Goal: Information Seeking & Learning: Learn about a topic

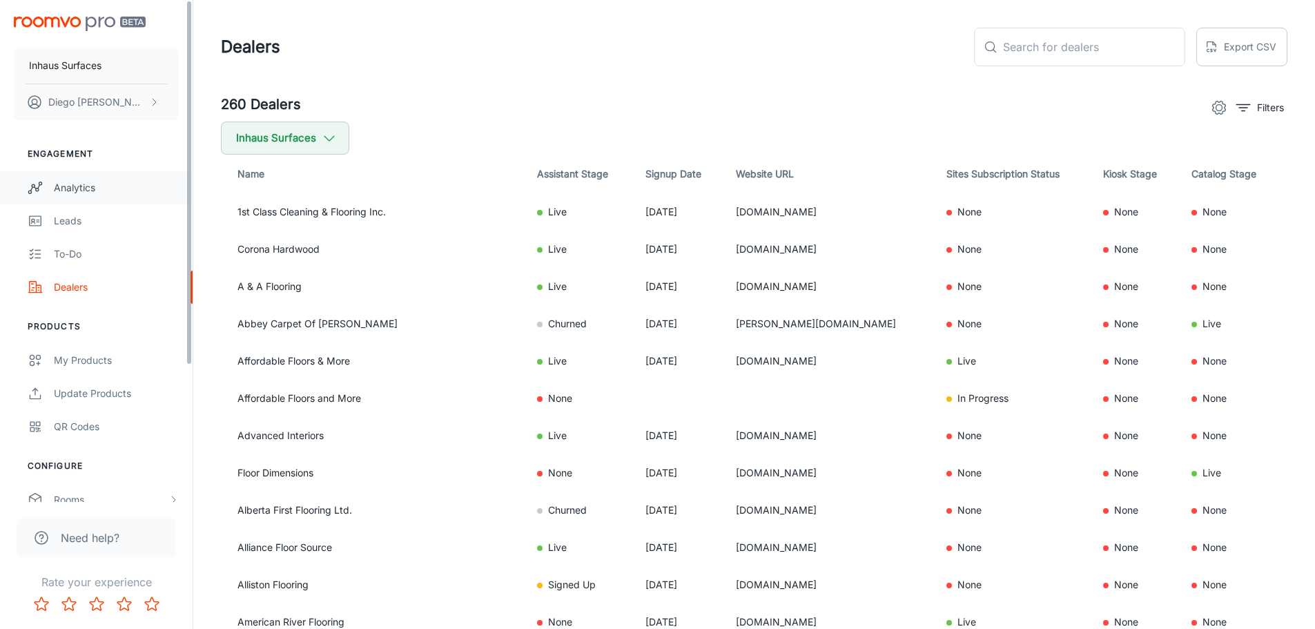
click at [106, 188] on div "Analytics" at bounding box center [116, 187] width 125 height 15
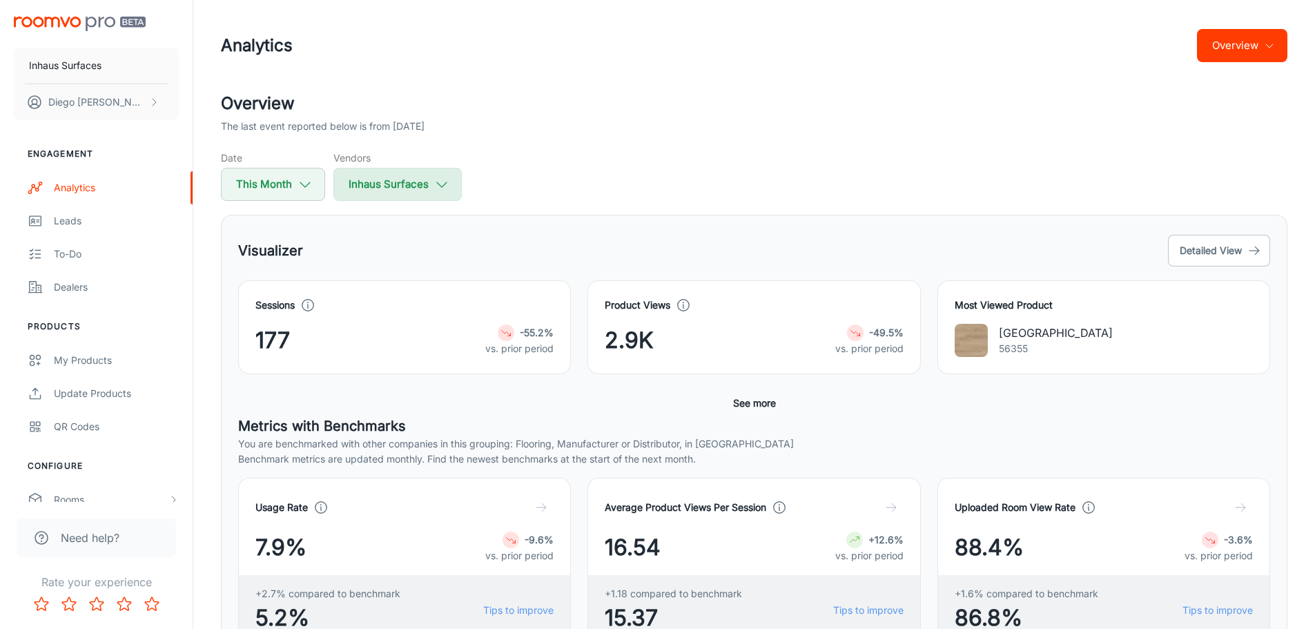
click at [404, 196] on button "Inhaus Surfaces" at bounding box center [397, 184] width 128 height 33
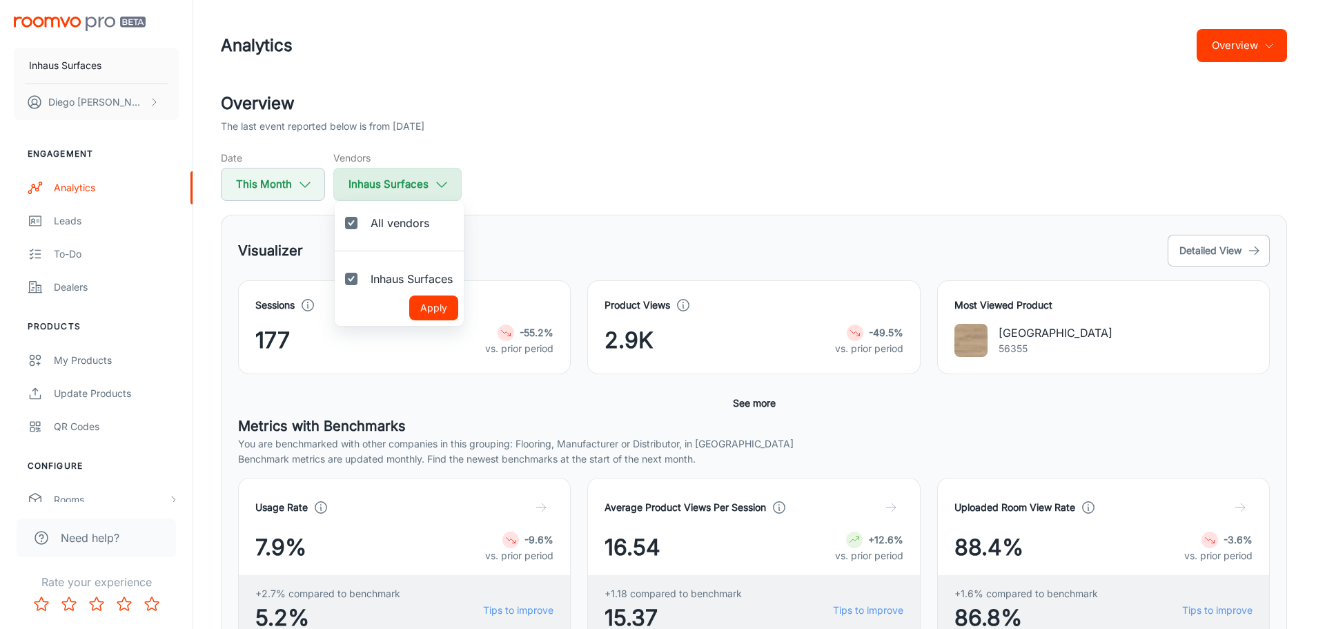
click at [404, 195] on div at bounding box center [662, 314] width 1325 height 629
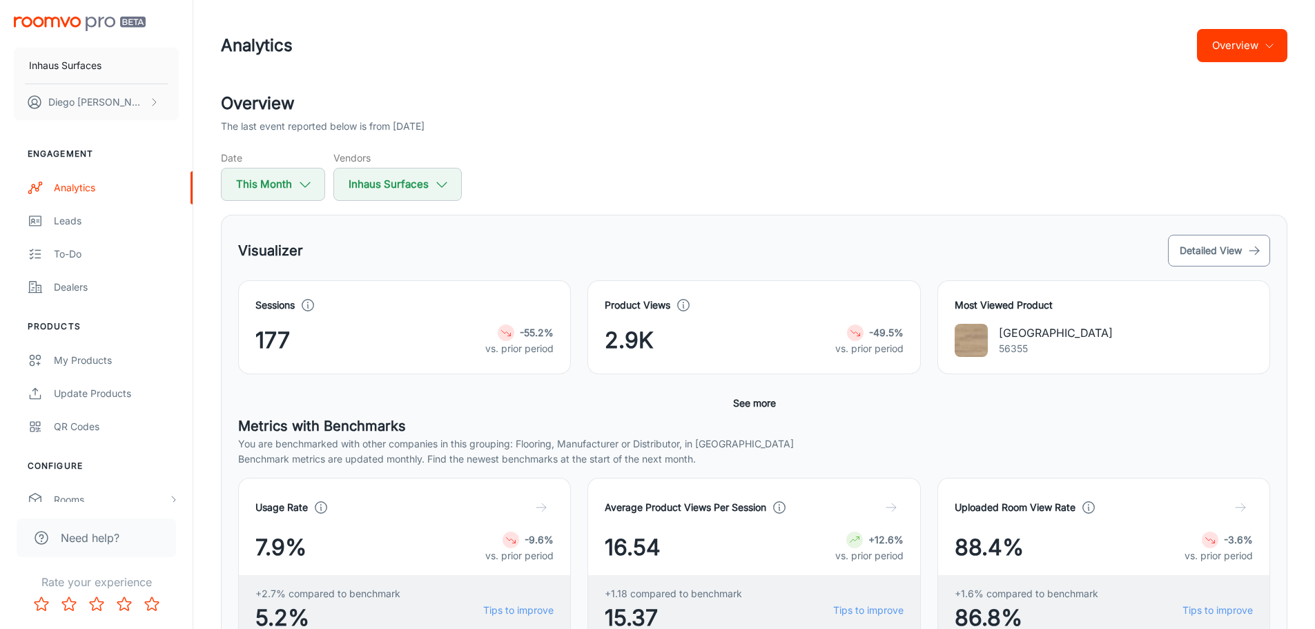
click at [1243, 263] on button "Detailed View" at bounding box center [1219, 251] width 102 height 32
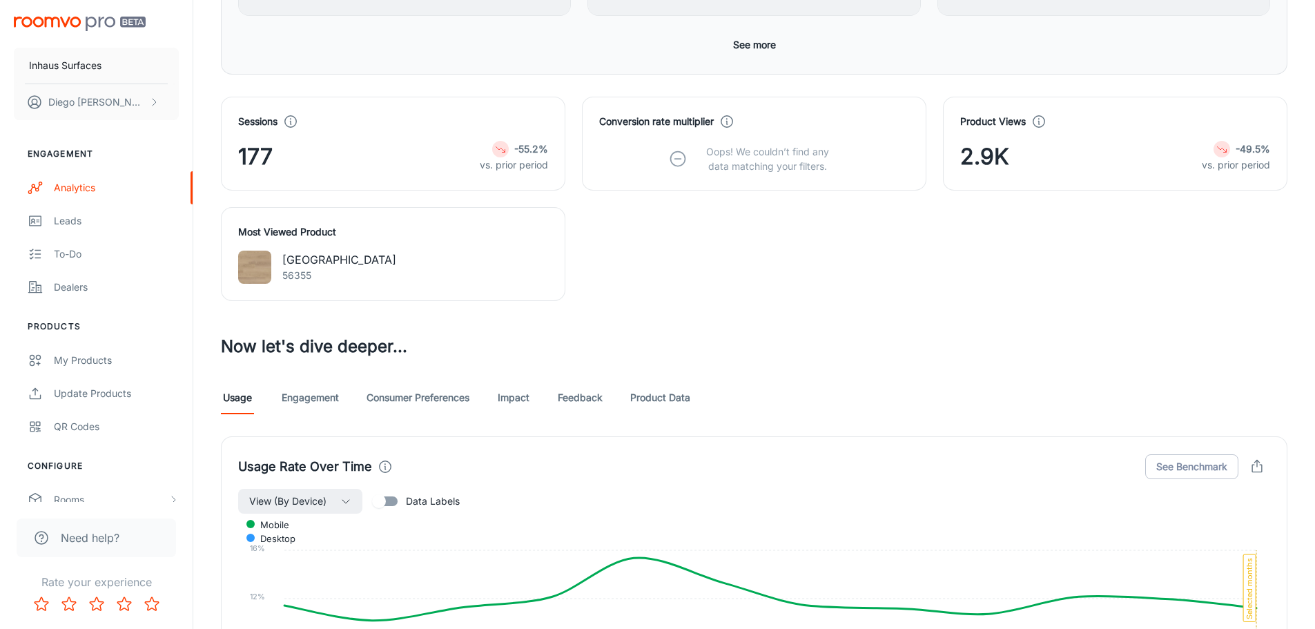
scroll to position [343, 0]
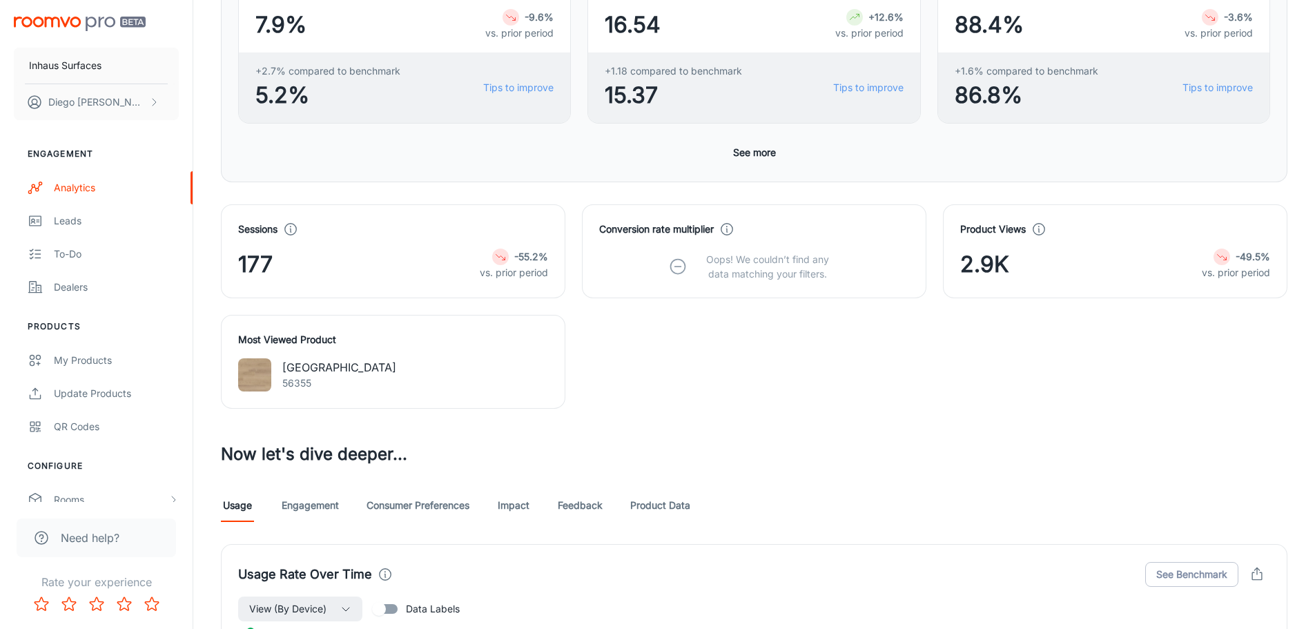
click at [313, 501] on link "Engagement" at bounding box center [310, 505] width 57 height 33
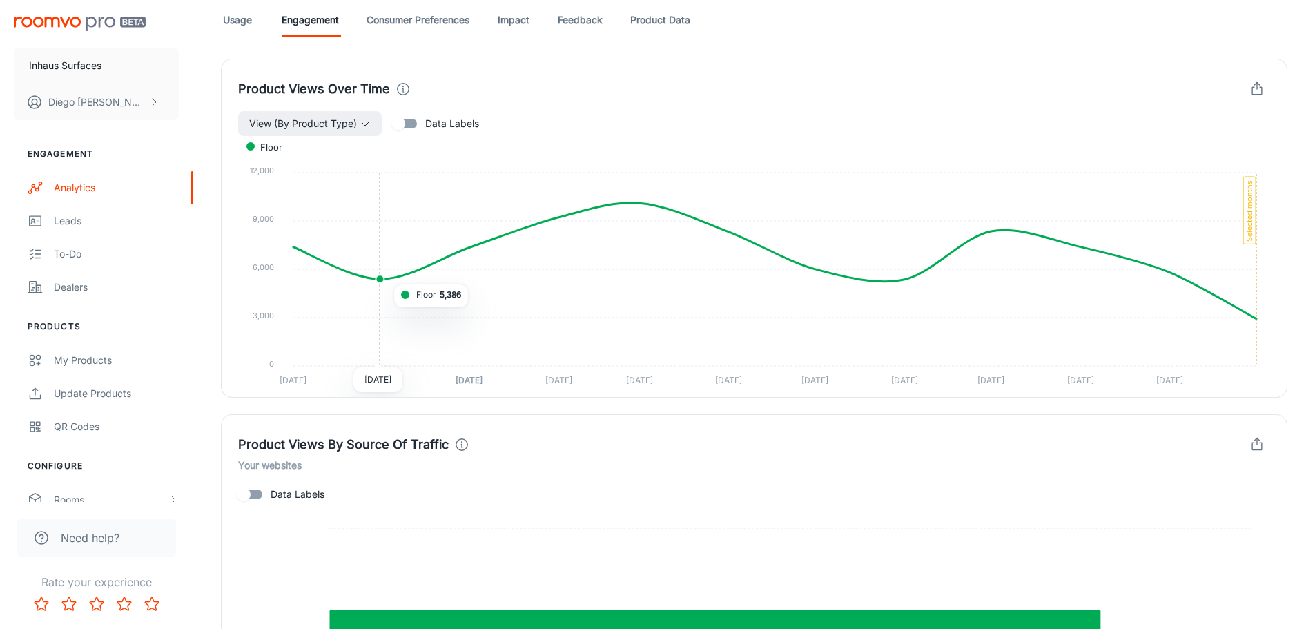
scroll to position [552, 0]
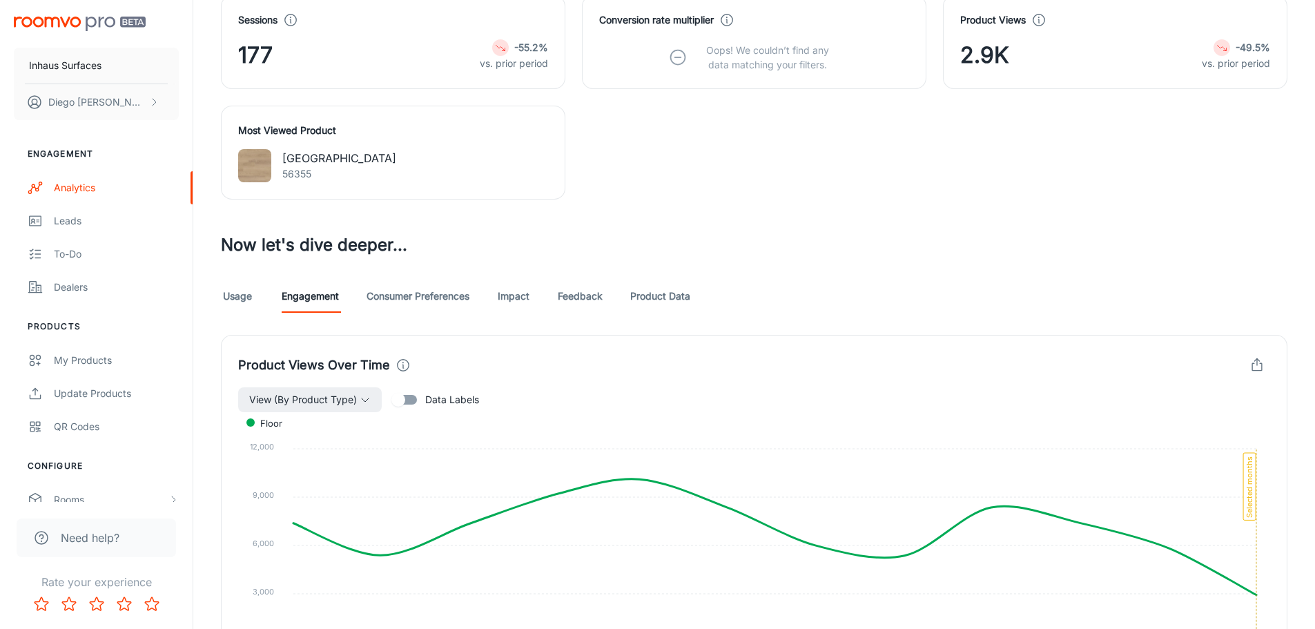
click at [409, 296] on link "Consumer Preferences" at bounding box center [417, 296] width 103 height 33
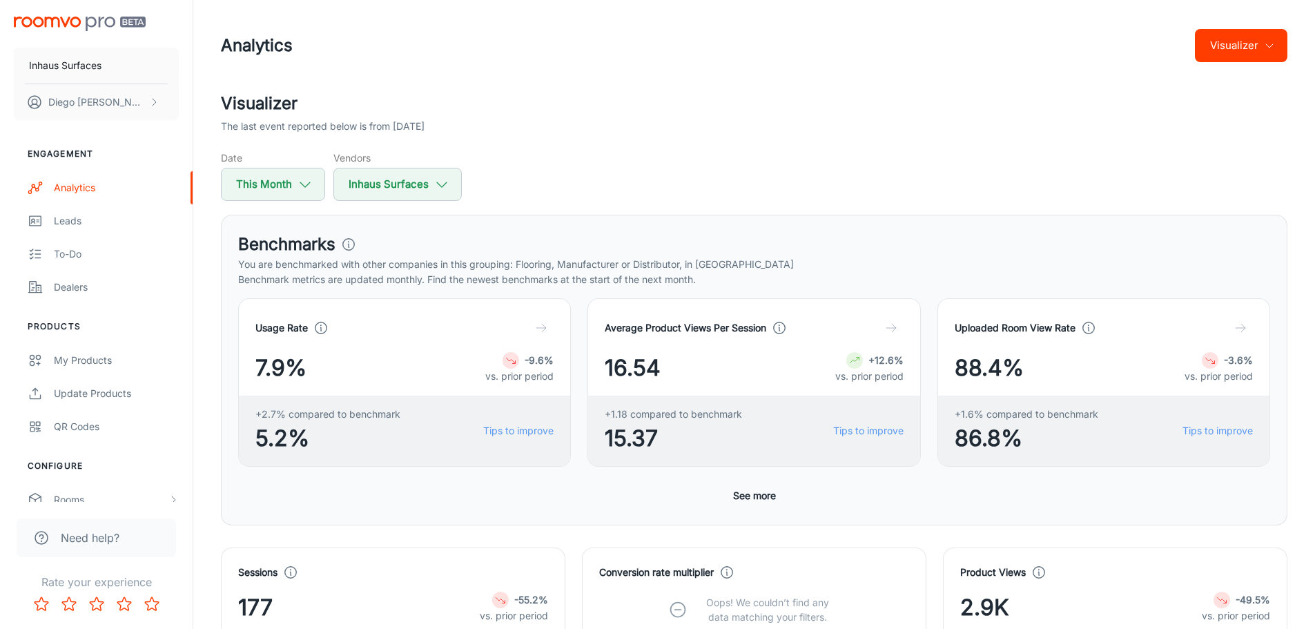
click at [300, 166] on div "Date This Month" at bounding box center [273, 175] width 104 height 50
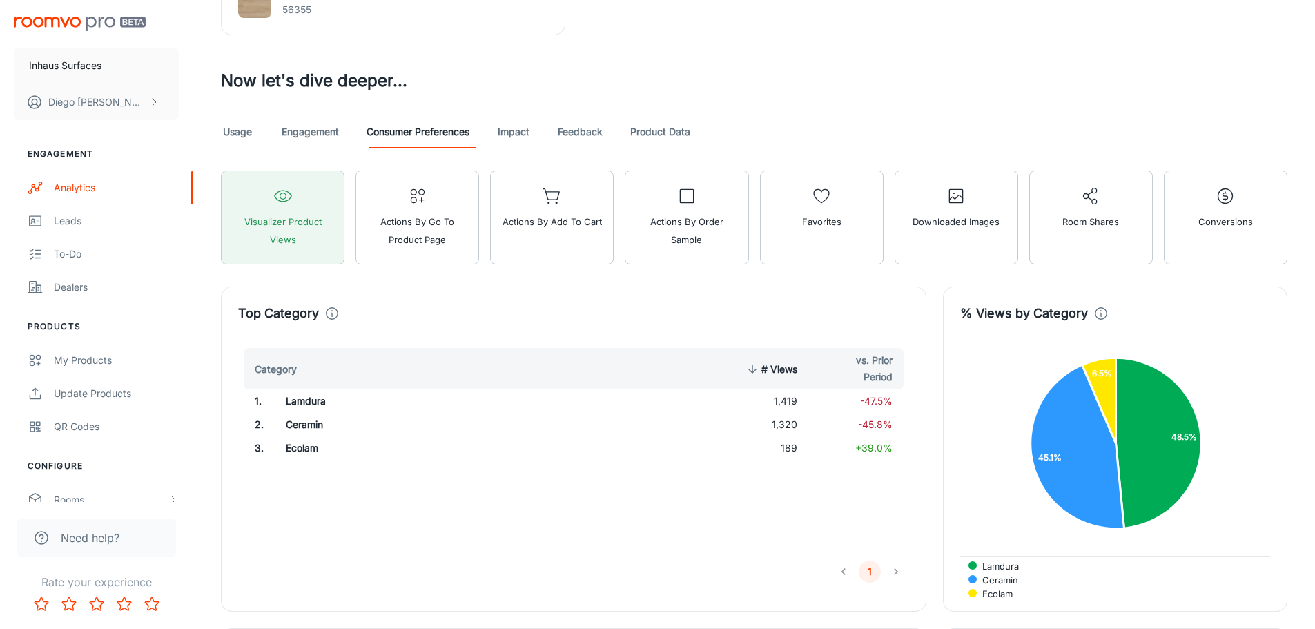
scroll to position [636, 0]
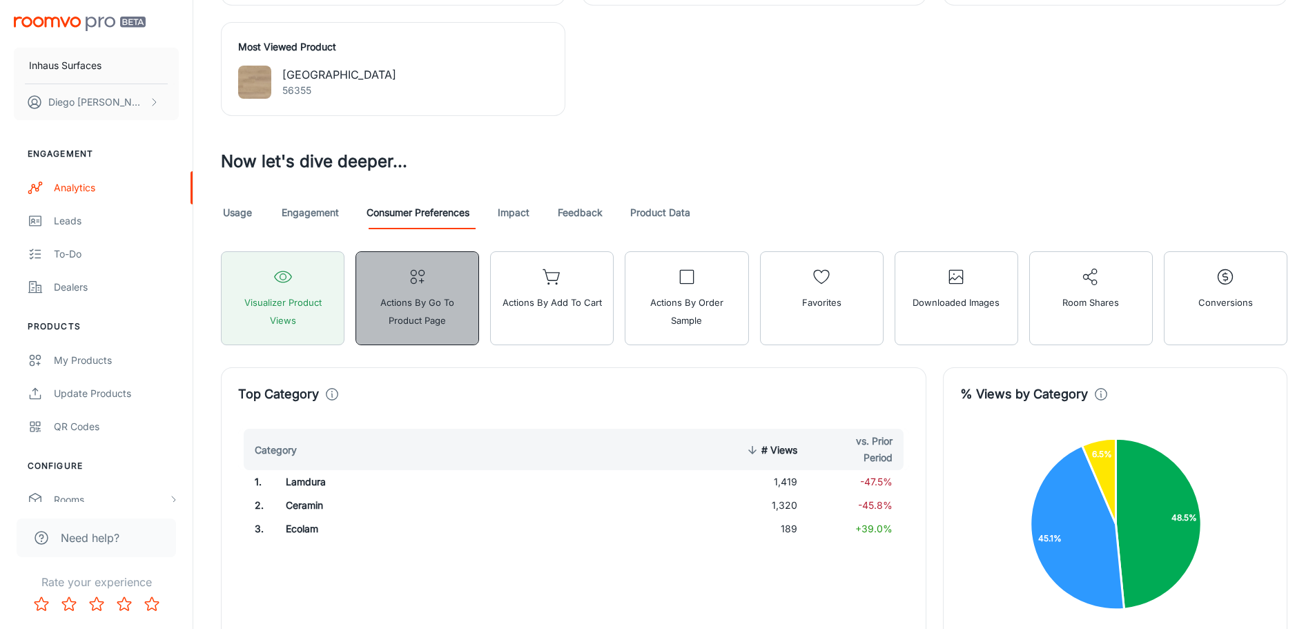
click at [454, 320] on span "Actions by Go To Product Page" at bounding box center [417, 311] width 106 height 36
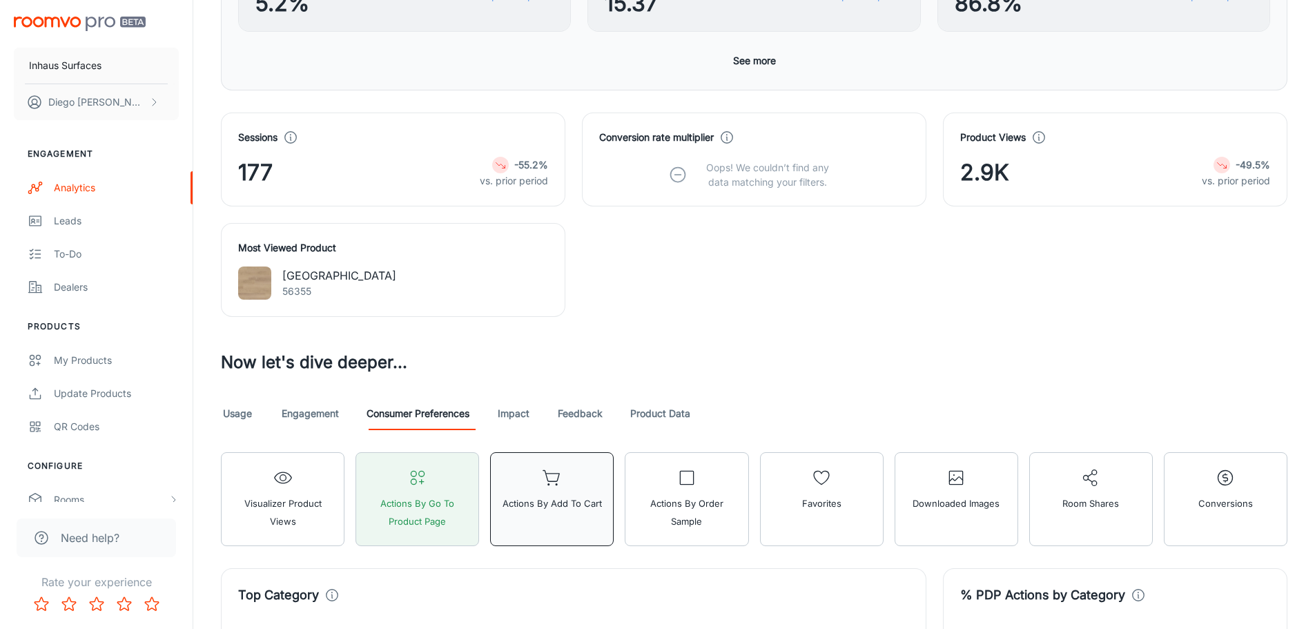
scroll to position [429, 0]
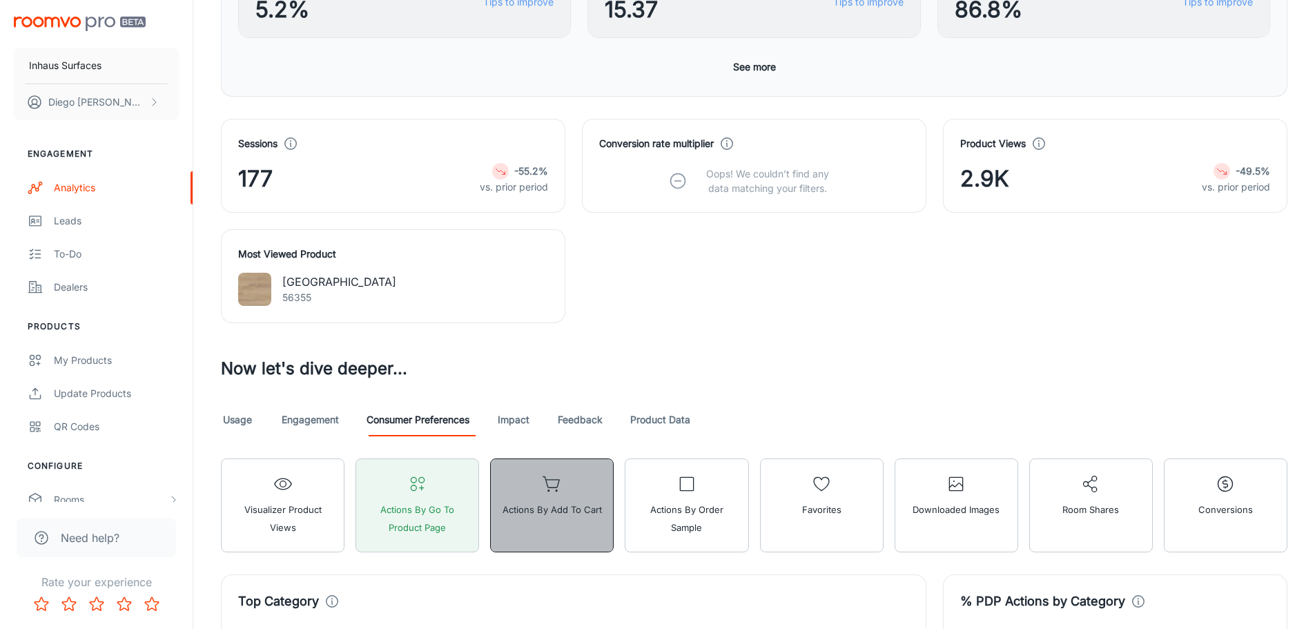
click at [551, 460] on button "Actions by Add to Cart" at bounding box center [552, 505] width 124 height 94
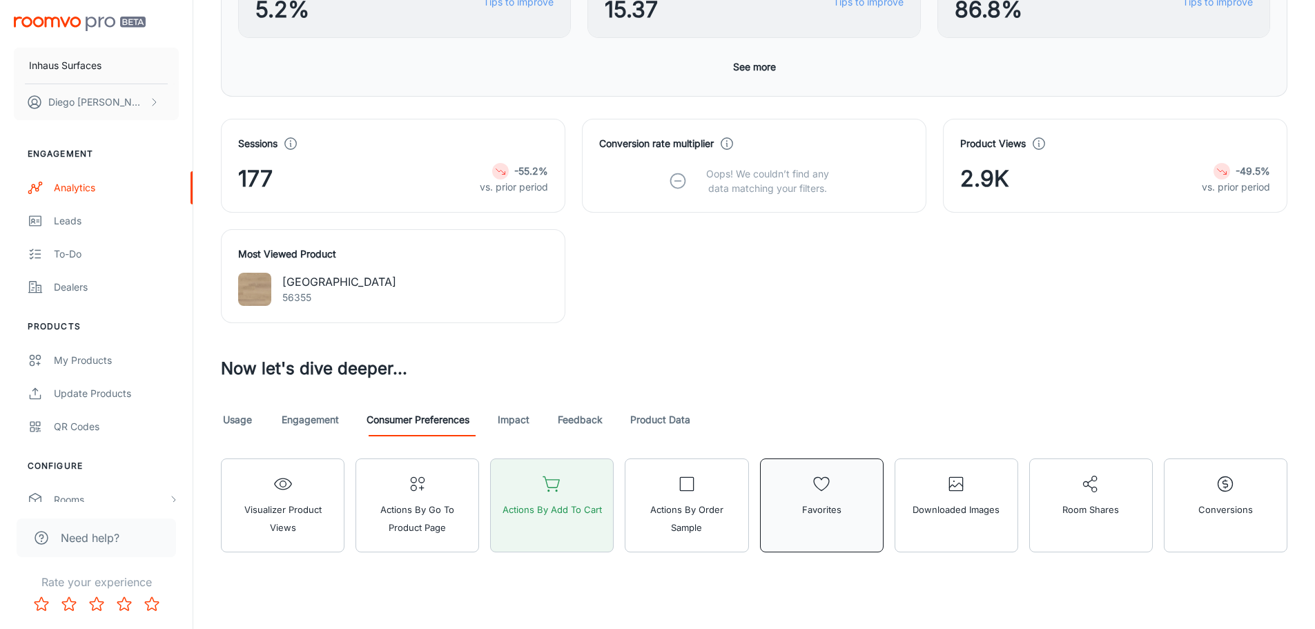
click at [862, 499] on button "Favorites" at bounding box center [822, 505] width 124 height 94
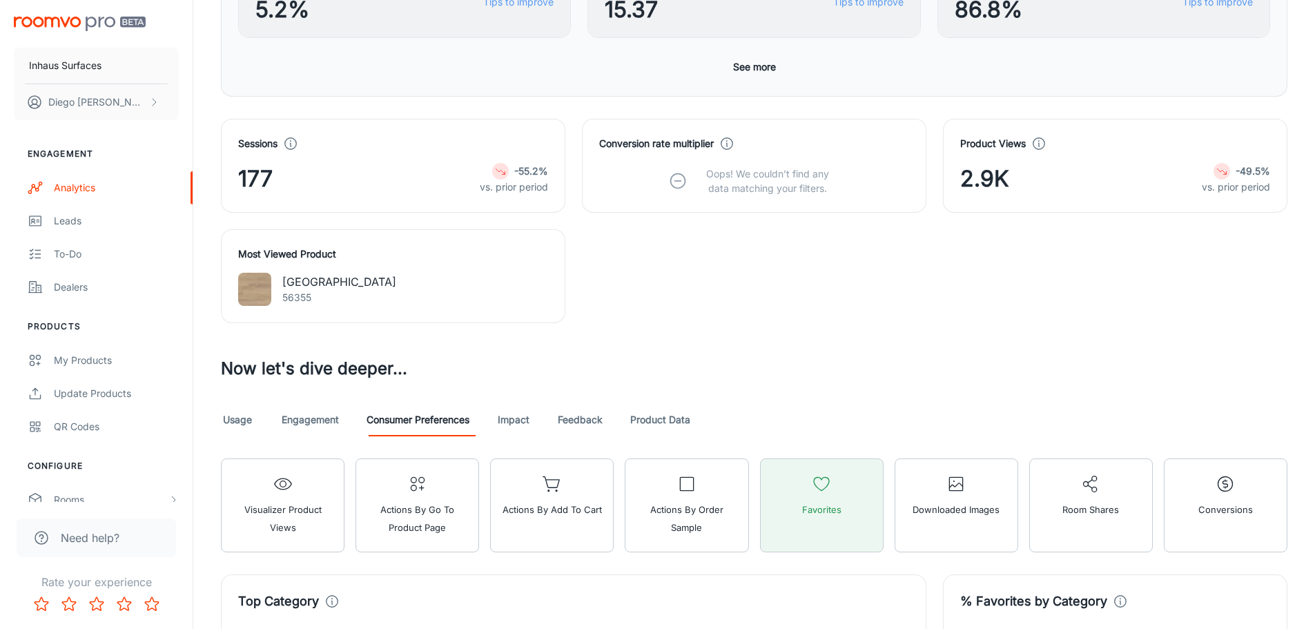
click at [343, 279] on div "[GEOGRAPHIC_DATA] 56355" at bounding box center [393, 289] width 310 height 33
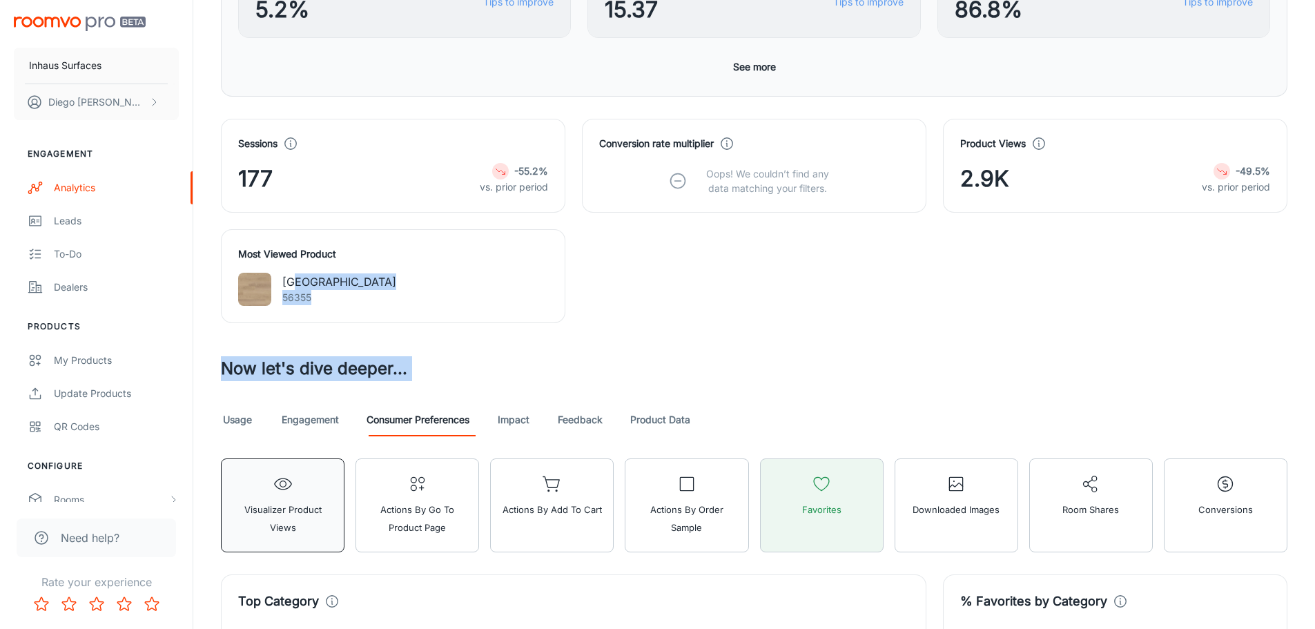
drag, startPoint x: 355, startPoint y: 451, endPoint x: 340, endPoint y: 466, distance: 21.5
drag, startPoint x: 331, startPoint y: 478, endPoint x: 331, endPoint y: 469, distance: 8.3
click at [331, 477] on button "Visualizer Product Views" at bounding box center [283, 505] width 124 height 94
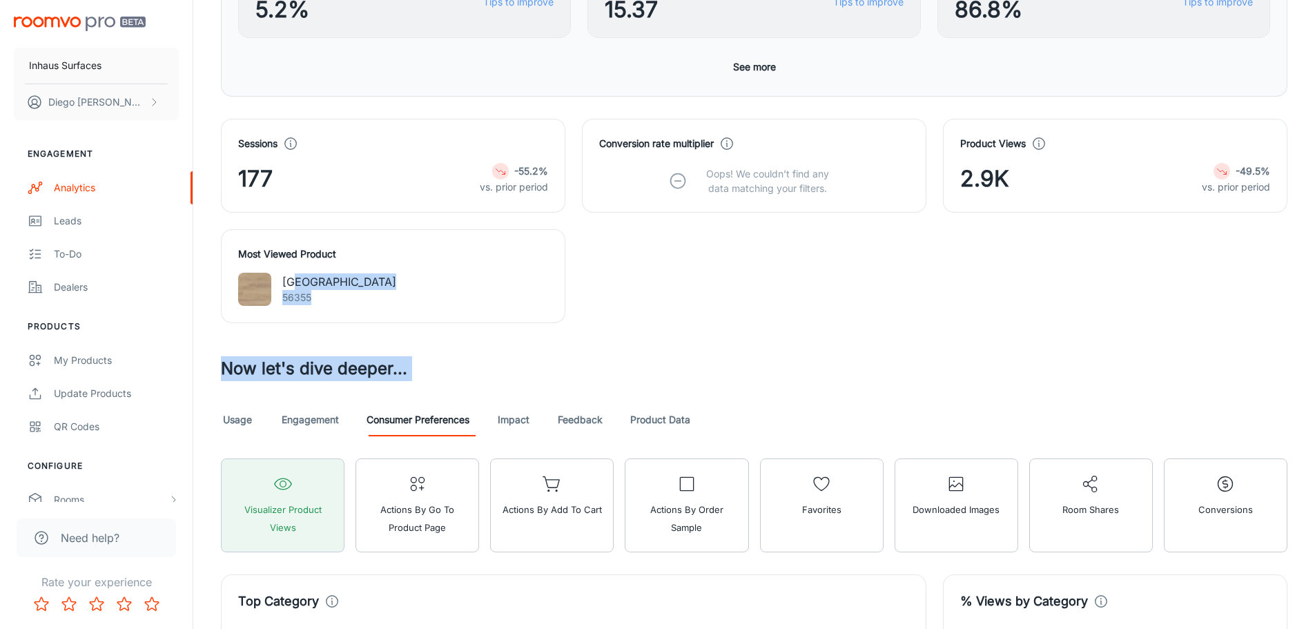
click at [319, 424] on link "Engagement" at bounding box center [310, 419] width 57 height 33
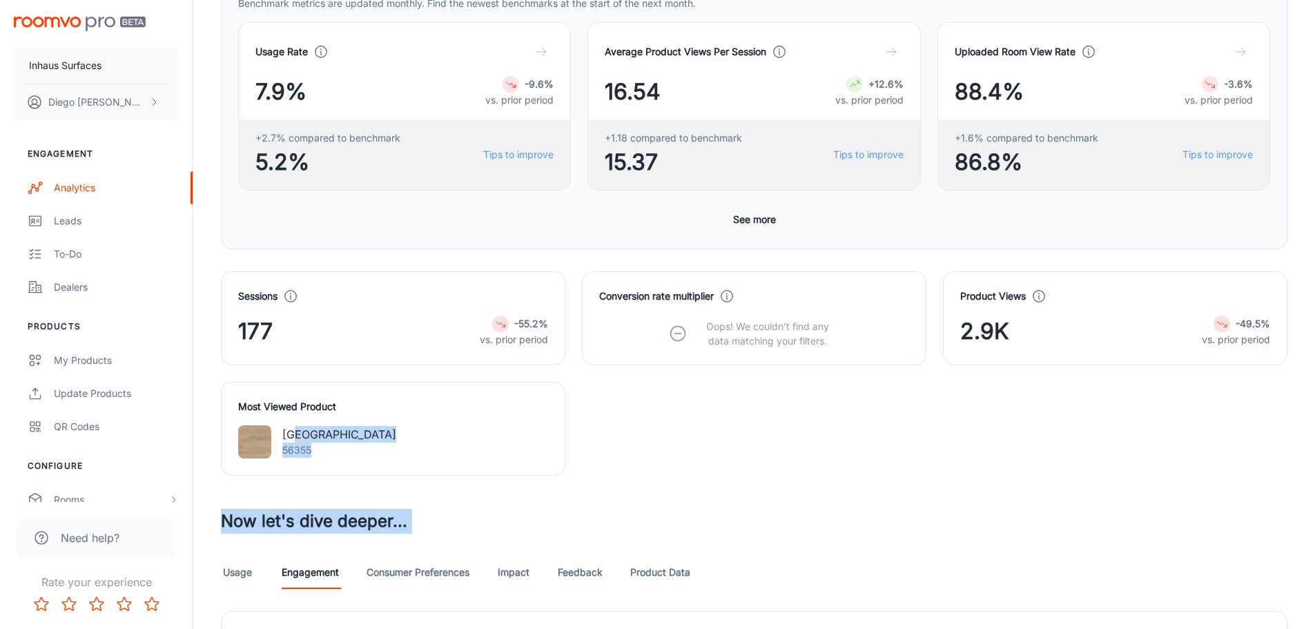
scroll to position [552, 0]
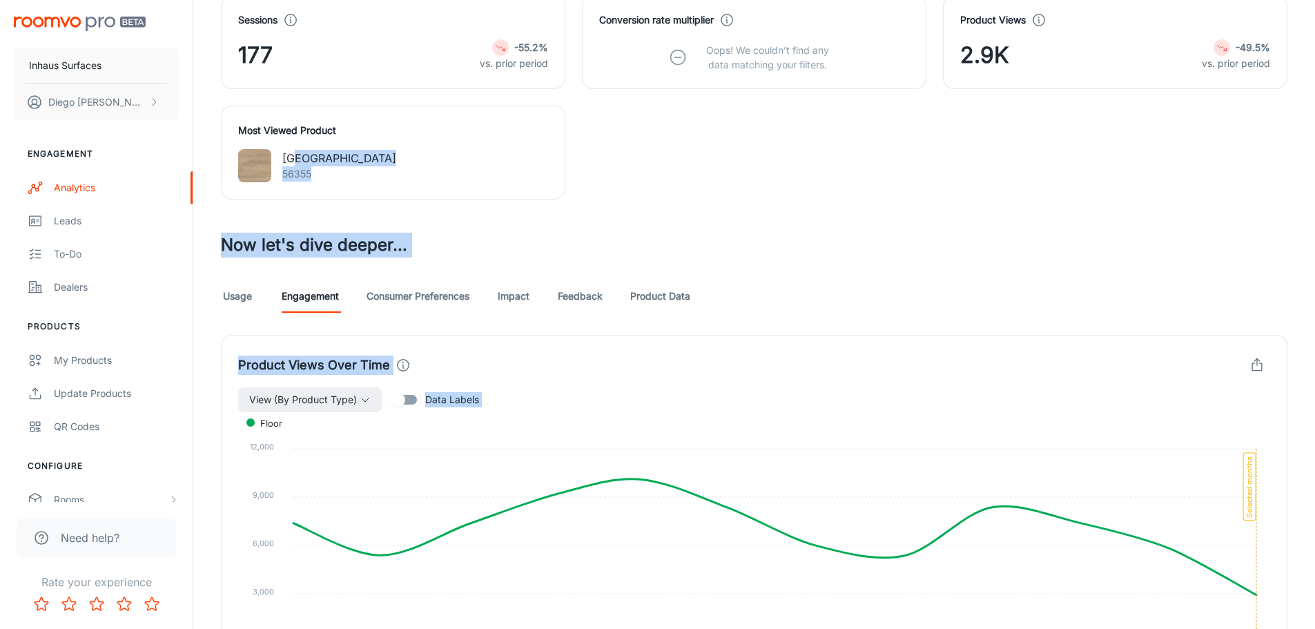
click at [888, 249] on h3 "Now let's dive deeper..." at bounding box center [754, 245] width 1066 height 25
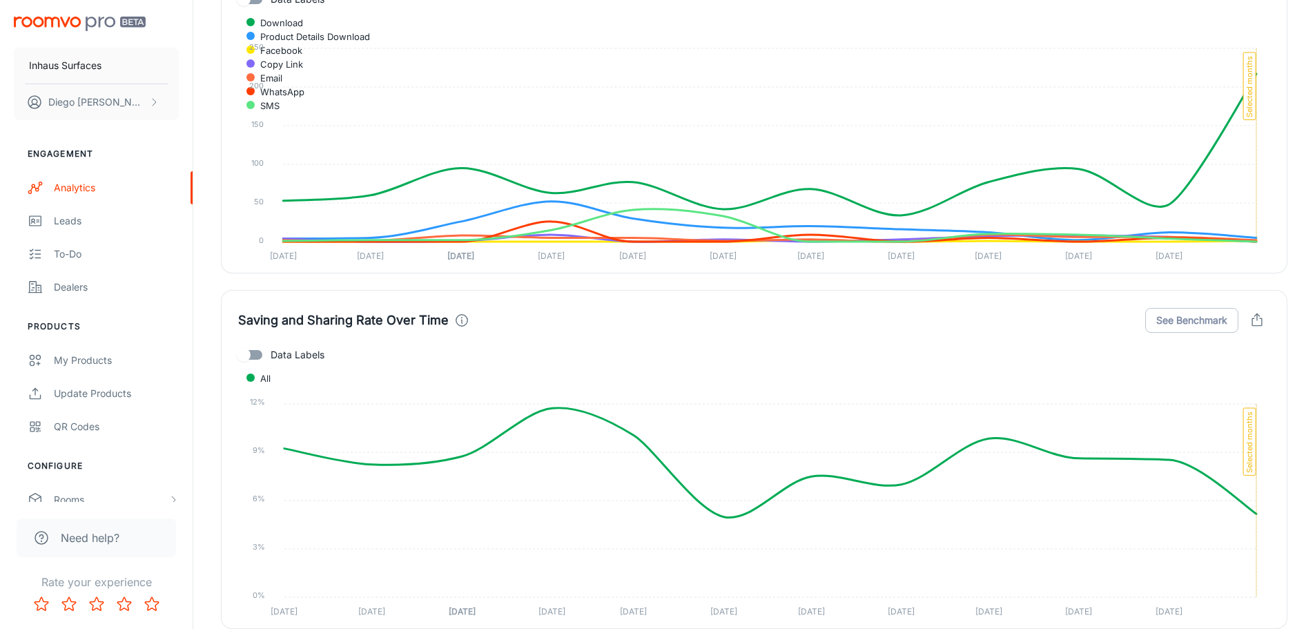
scroll to position [3367, 0]
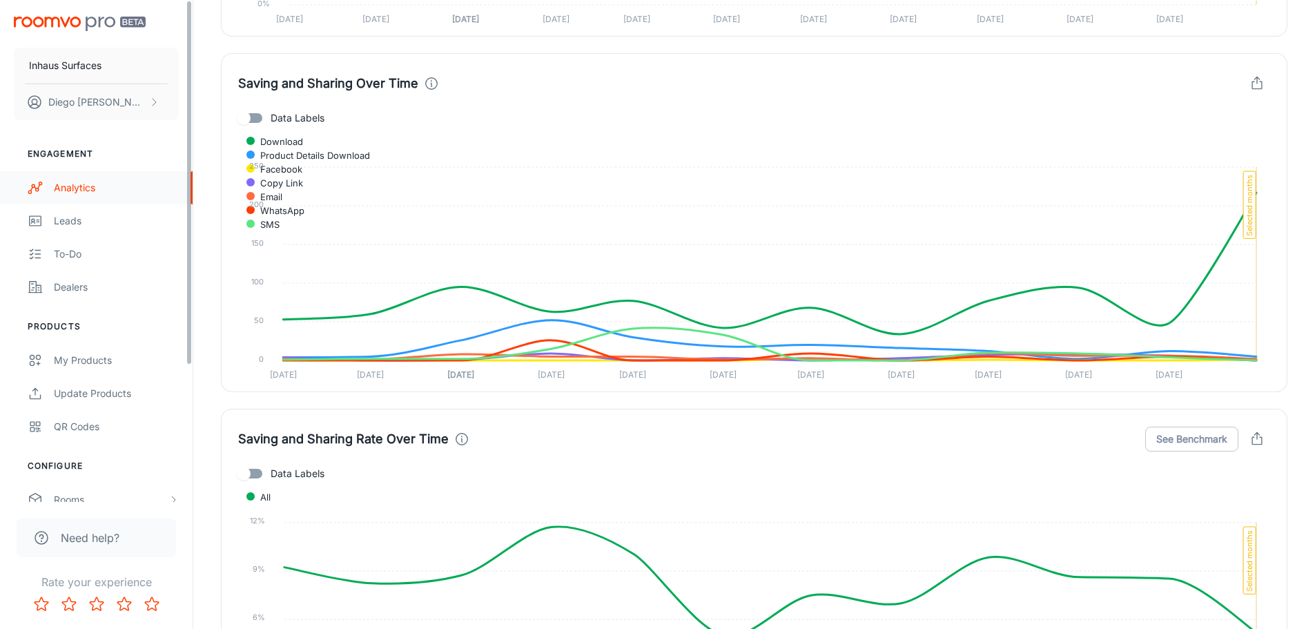
click at [145, 199] on link "Analytics" at bounding box center [96, 187] width 193 height 33
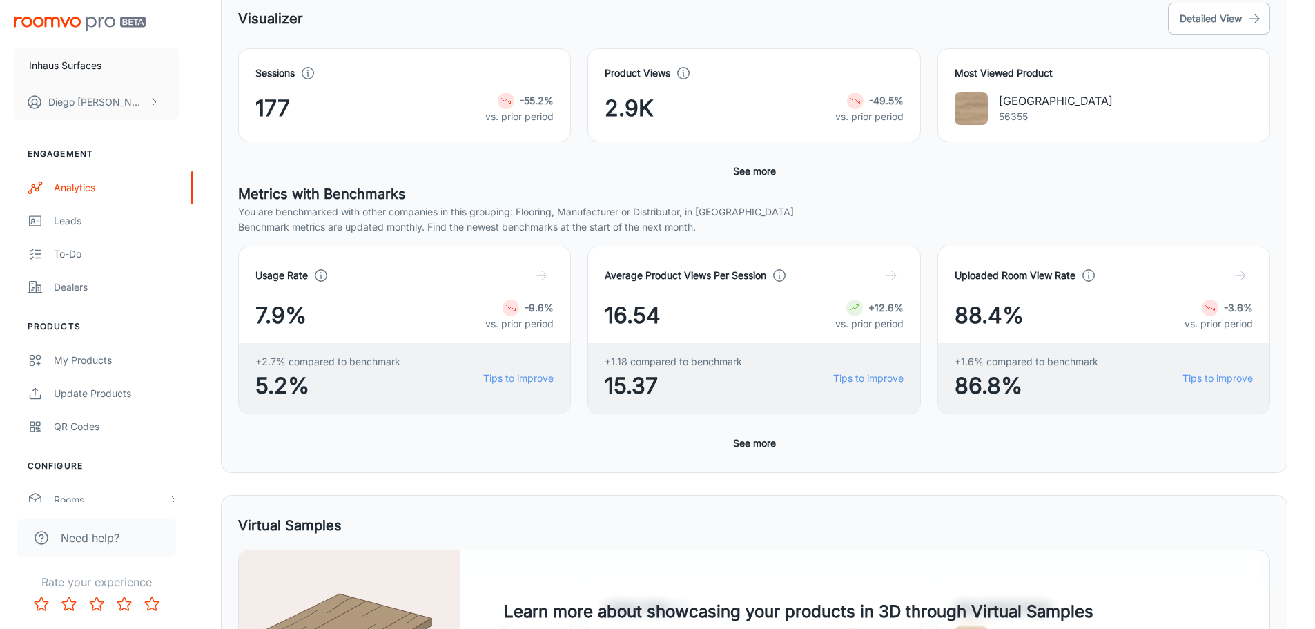
scroll to position [414, 0]
